Goal: Task Accomplishment & Management: Complete application form

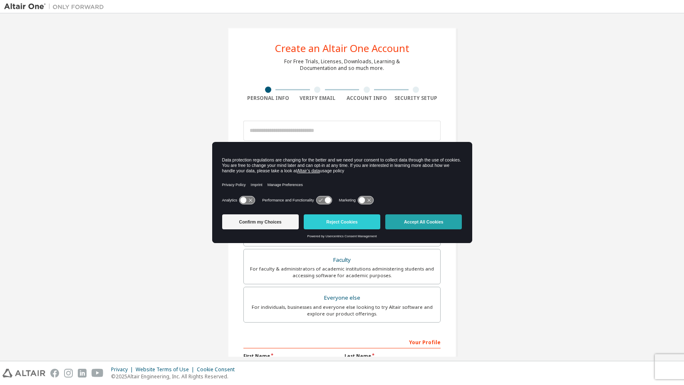
click at [423, 216] on button "Accept All Cookies" at bounding box center [423, 221] width 77 height 15
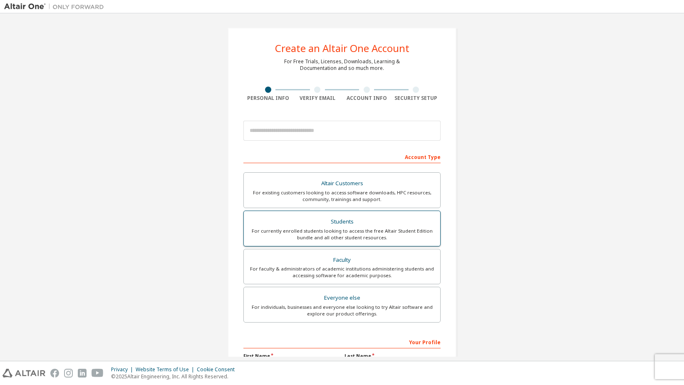
click at [365, 229] on div "For currently enrolled students looking to access the free Altair Student Editi…" at bounding box center [342, 234] width 186 height 13
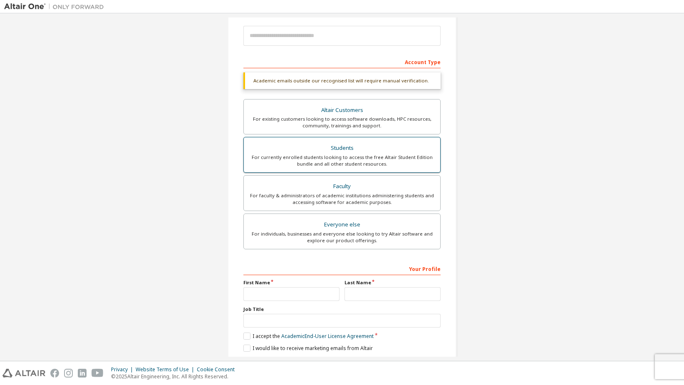
scroll to position [126, 0]
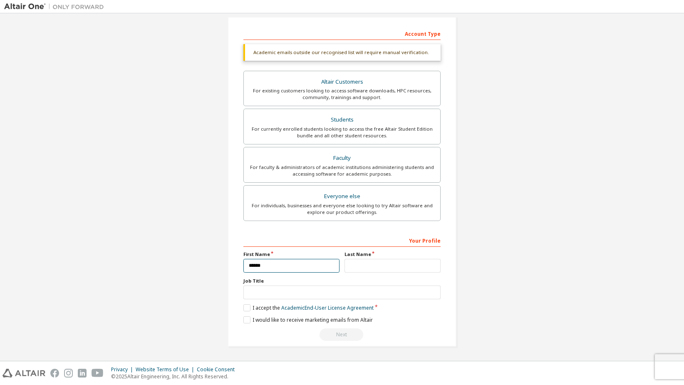
type input "******"
click at [356, 270] on div "Last Name" at bounding box center [392, 262] width 101 height 22
type input "*****"
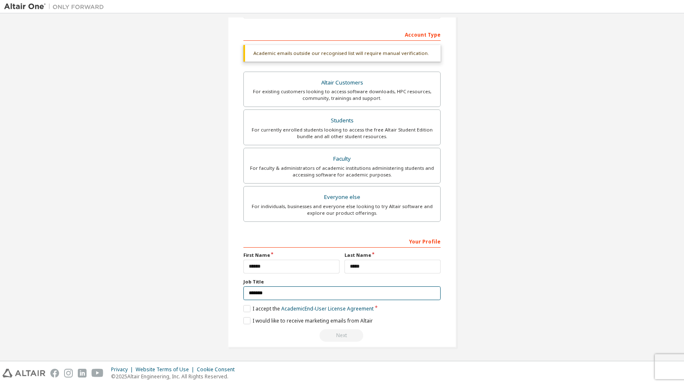
type input "*******"
click at [240, 307] on div "Create an Altair One Account For Free Trials, Licenses, Downloads, Learning & D…" at bounding box center [342, 126] width 229 height 442
click at [244, 307] on label "I accept the Academic End-User License Agreement" at bounding box center [309, 308] width 130 height 7
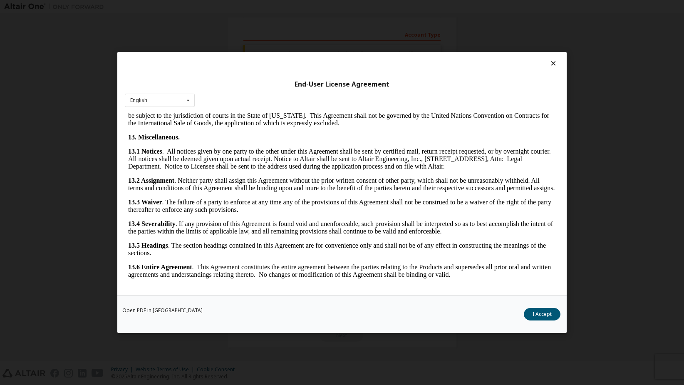
scroll to position [1313, 0]
click at [536, 318] on button "I Accept" at bounding box center [542, 314] width 37 height 12
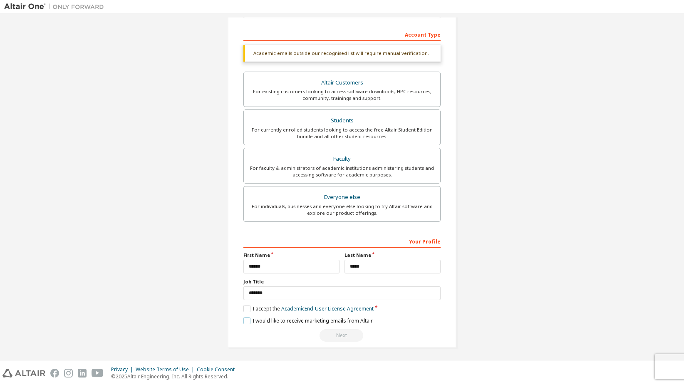
click at [246, 319] on label "I would like to receive marketing emails from Altair" at bounding box center [308, 320] width 129 height 7
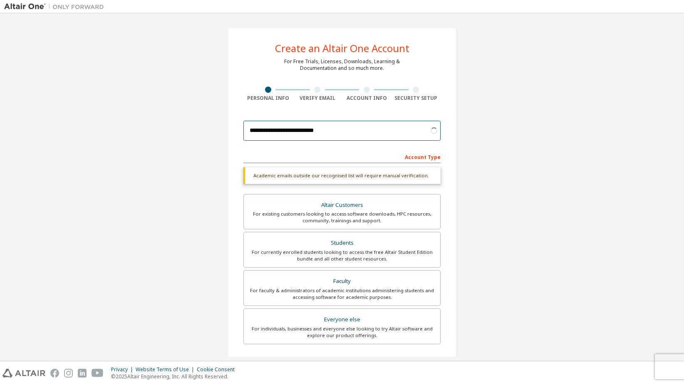
scroll to position [0, 0]
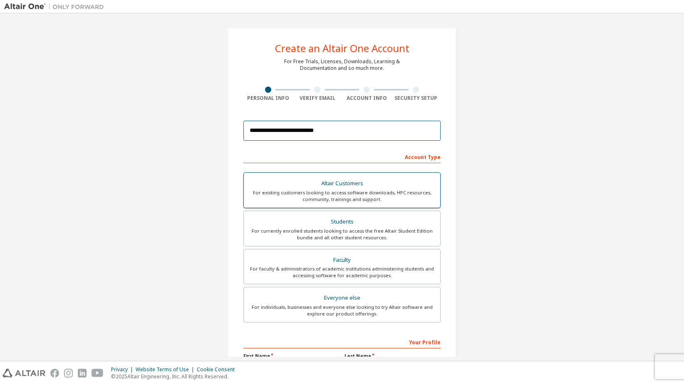
type input "**********"
click at [328, 179] on div "Altair Customers" at bounding box center [342, 184] width 186 height 12
click at [328, 218] on div "Students" at bounding box center [342, 222] width 186 height 12
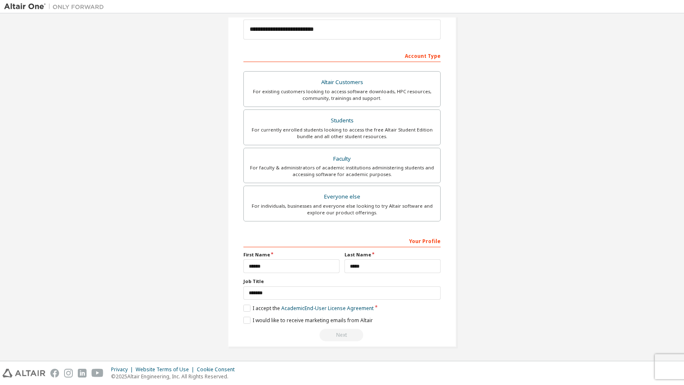
scroll to position [101, 0]
click at [249, 309] on label "I accept the Academic End-User License Agreement" at bounding box center [309, 308] width 130 height 7
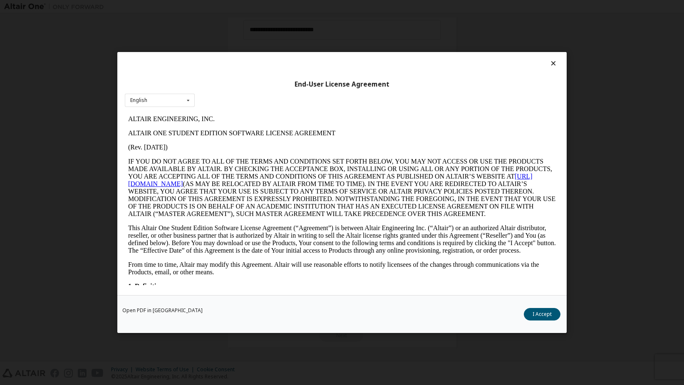
scroll to position [0, 0]
click at [535, 315] on button "I Accept" at bounding box center [542, 314] width 37 height 12
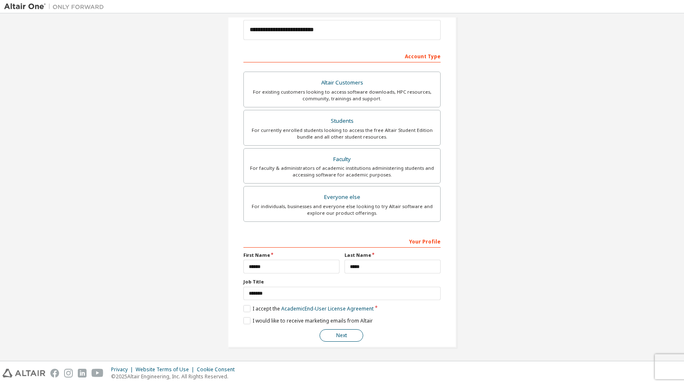
click at [350, 337] on button "Next" at bounding box center [342, 335] width 44 height 12
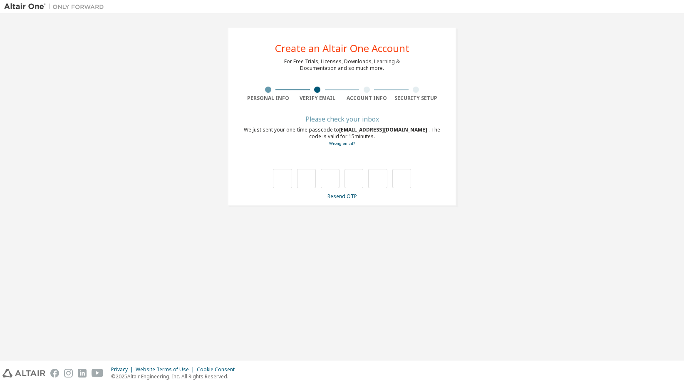
type input "*"
click at [307, 181] on input "*" at bounding box center [306, 178] width 19 height 19
click at [311, 179] on input "text" at bounding box center [306, 178] width 19 height 19
type input "*"
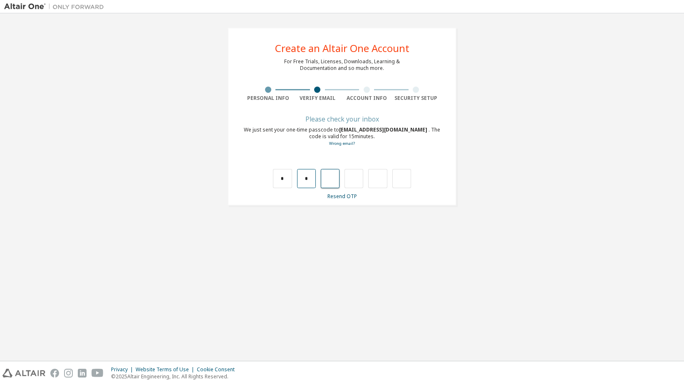
type input "*"
